Goal: Information Seeking & Learning: Find specific page/section

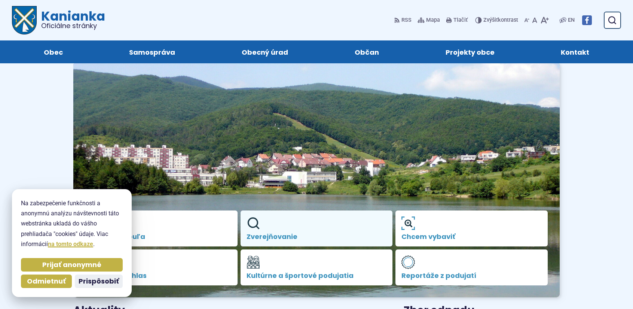
click at [304, 224] on link "Zverejňovanie" at bounding box center [317, 228] width 152 height 36
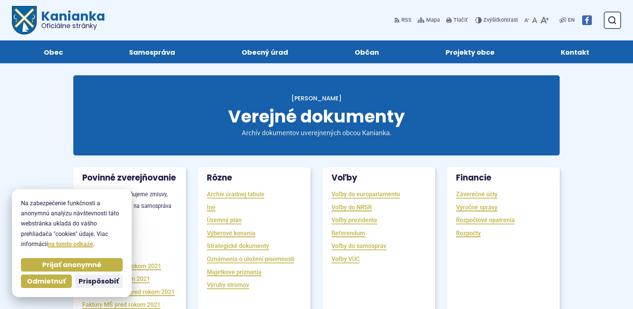
click at [282, 225] on li "Územný plán" at bounding box center [254, 220] width 95 height 12
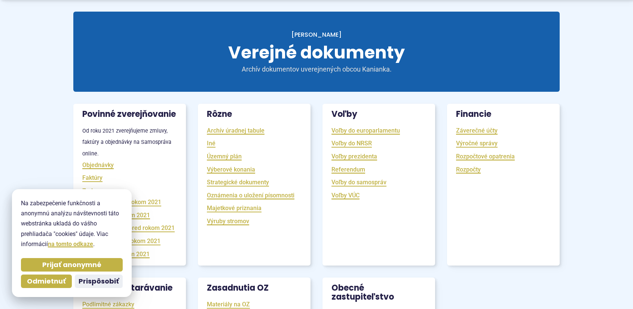
scroll to position [75, 0]
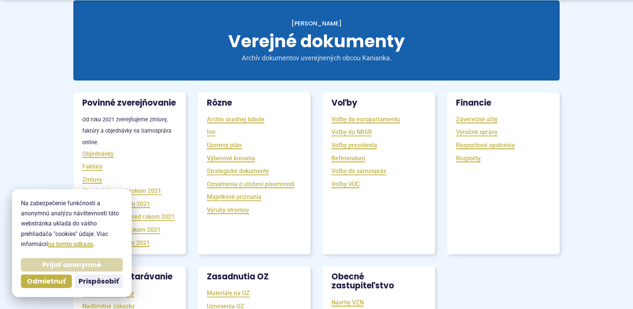
click at [87, 264] on span "Prijať anonymné" at bounding box center [71, 264] width 59 height 9
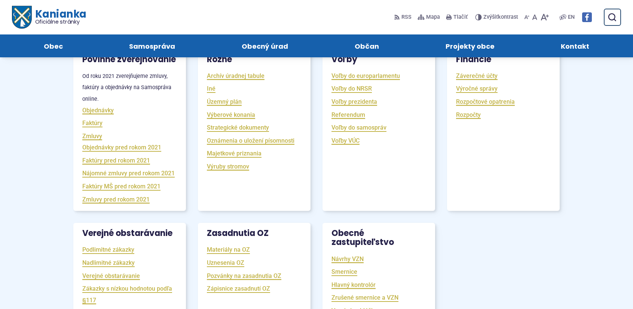
scroll to position [112, 0]
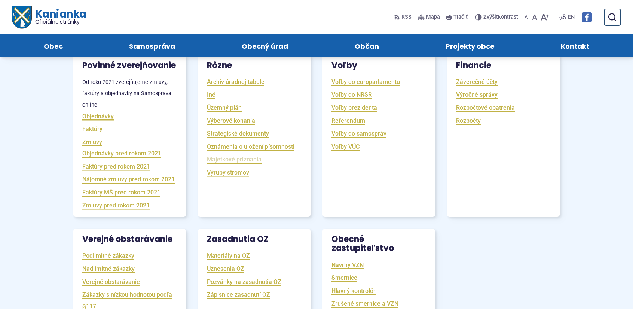
click at [226, 159] on link "Majetkové priznania" at bounding box center [234, 159] width 55 height 9
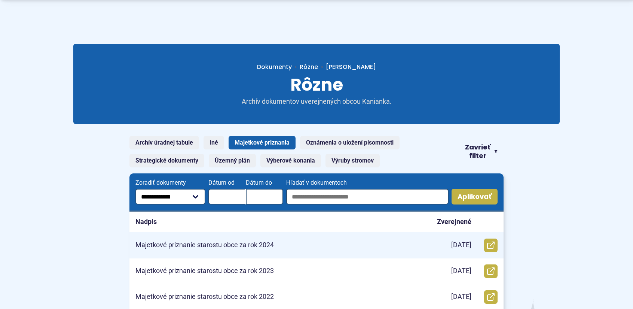
scroll to position [75, 0]
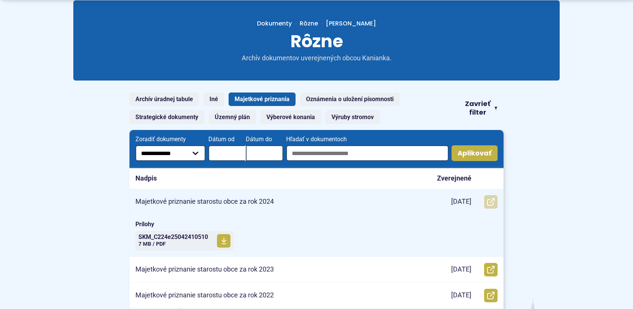
click at [488, 201] on icon at bounding box center [490, 201] width 7 height 7
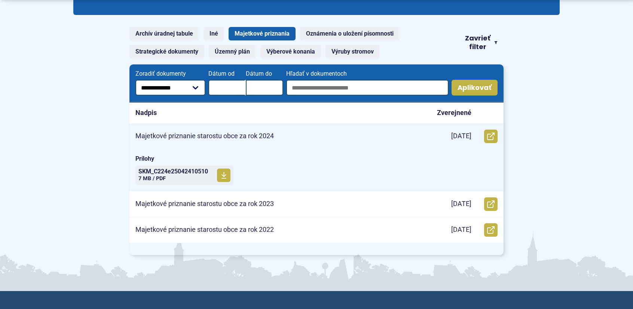
scroll to position [150, 0]
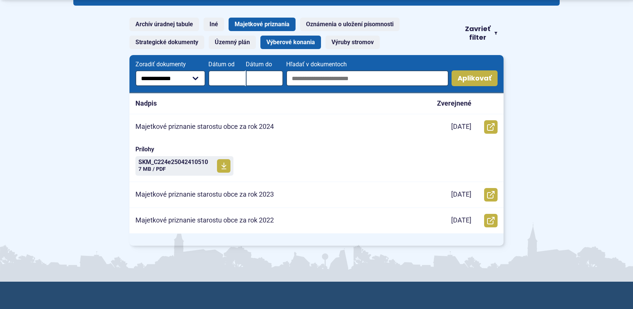
click at [281, 45] on link "Výberové konania" at bounding box center [290, 42] width 61 height 13
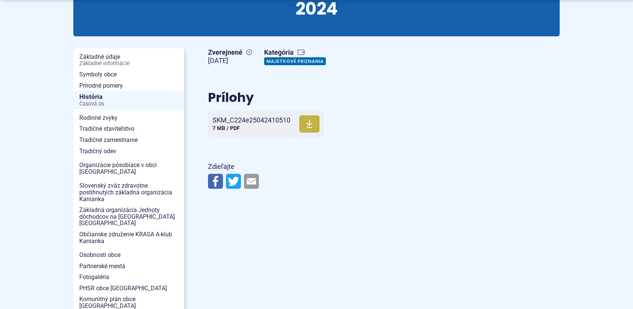
scroll to position [150, 0]
